Goal: Transaction & Acquisition: Purchase product/service

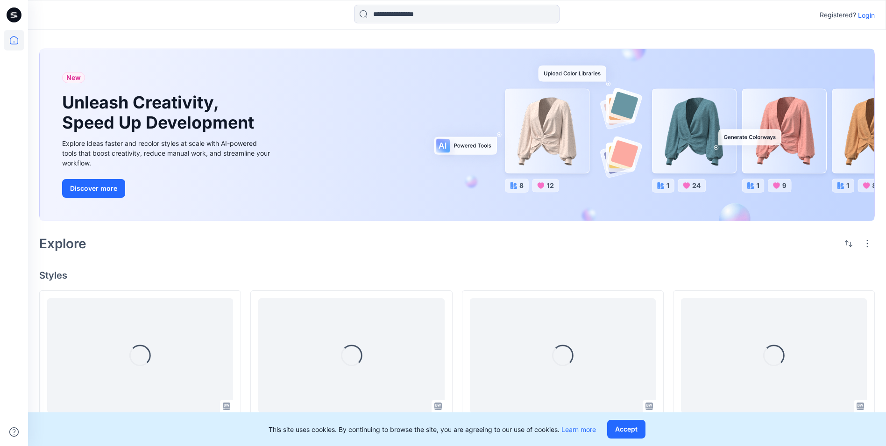
click at [863, 16] on p "Login" at bounding box center [866, 15] width 17 height 10
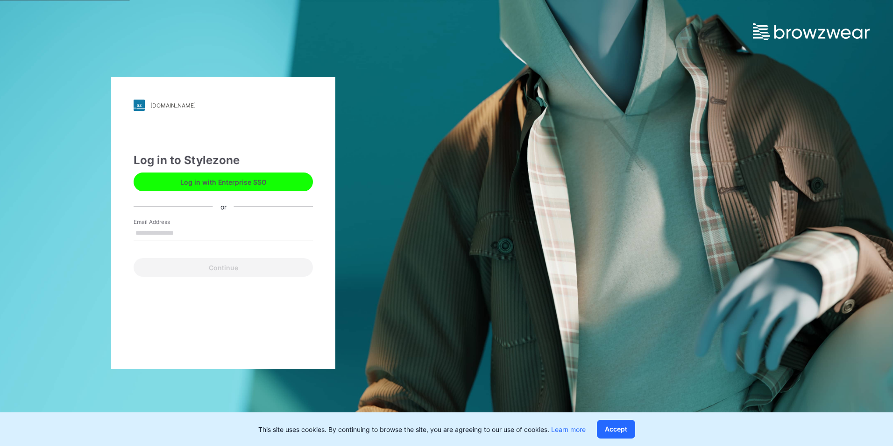
click at [225, 229] on input "Email Address" at bounding box center [223, 233] width 179 height 14
type input "**********"
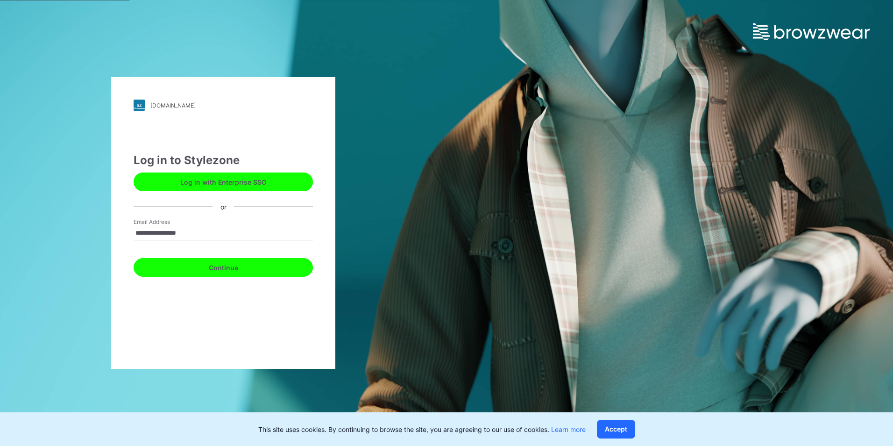
click at [203, 273] on button "Continue" at bounding box center [223, 267] width 179 height 19
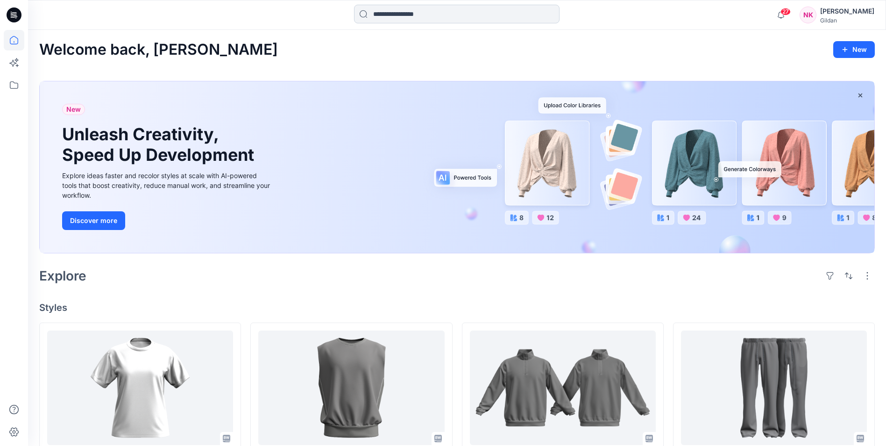
click at [445, 19] on input at bounding box center [457, 14] width 206 height 19
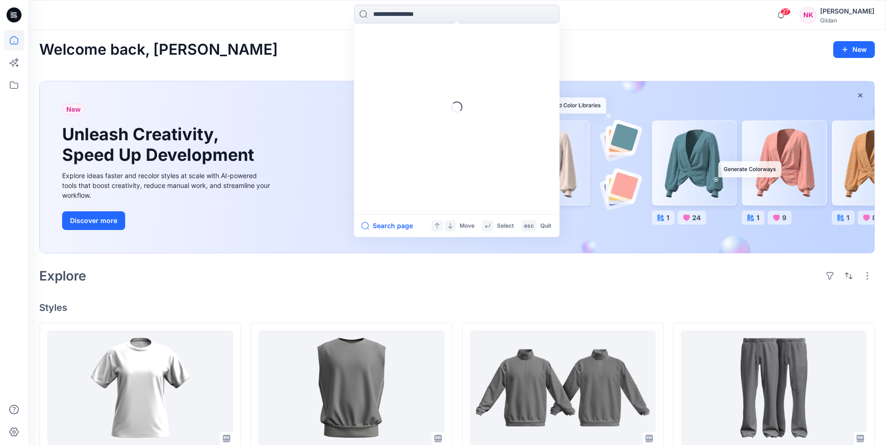
type input "*"
type input "******"
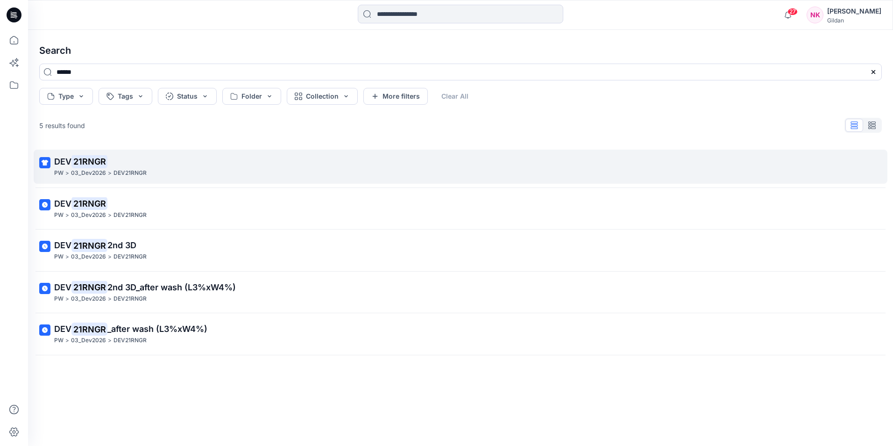
click at [64, 164] on span "DEV" at bounding box center [62, 162] width 17 height 10
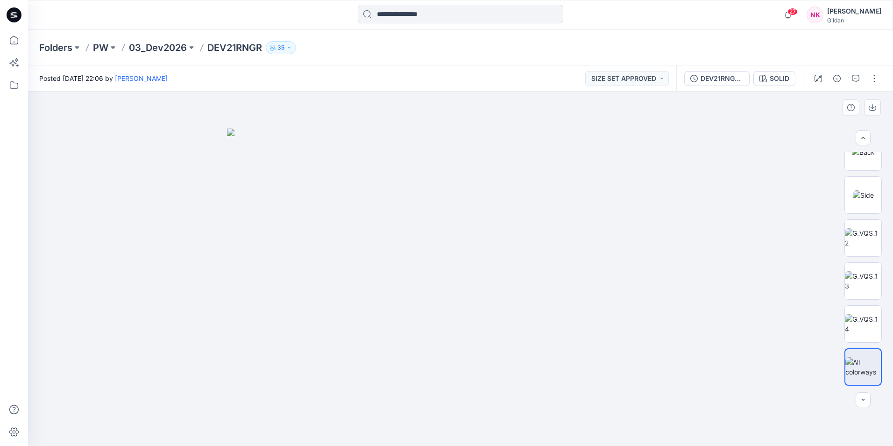
scroll to position [789, 0]
click at [869, 237] on img at bounding box center [863, 242] width 21 height 10
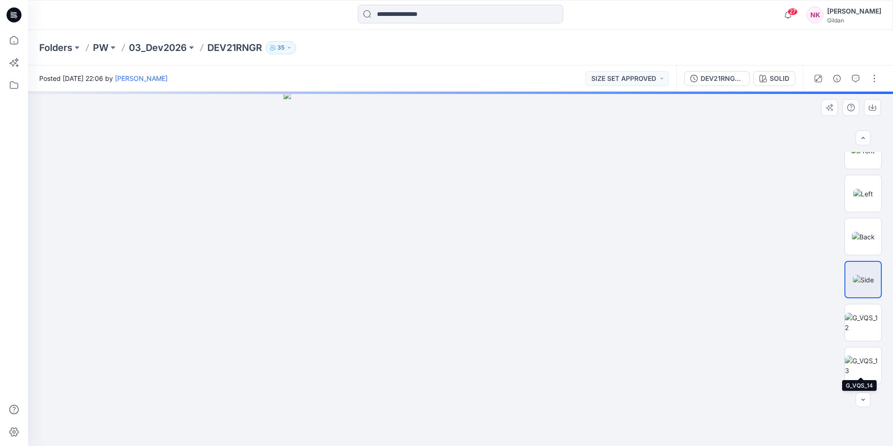
scroll to position [742, 0]
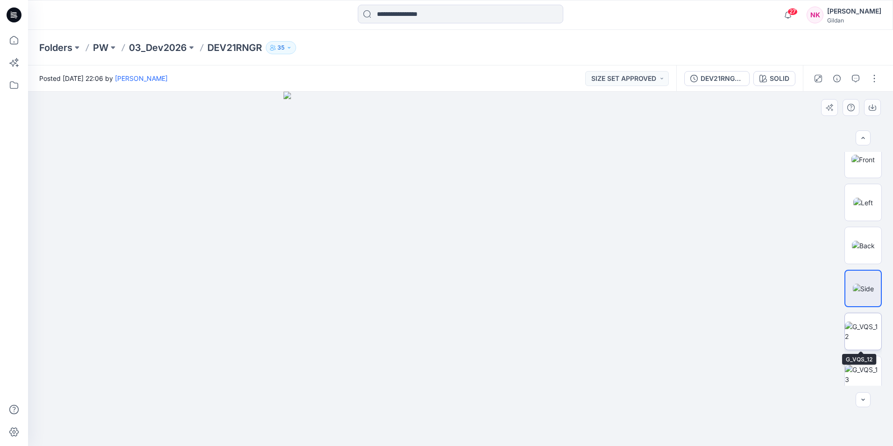
click at [866, 332] on img at bounding box center [863, 331] width 36 height 20
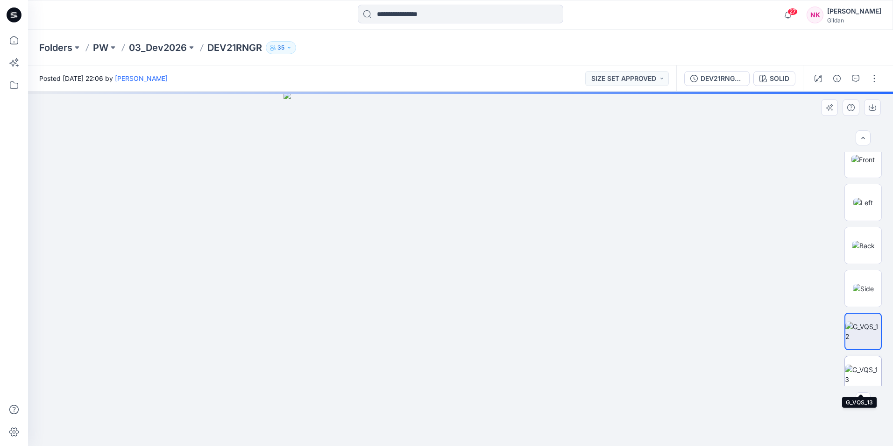
click at [869, 377] on img at bounding box center [863, 374] width 36 height 20
click at [868, 336] on img at bounding box center [863, 331] width 36 height 20
